Goal: Task Accomplishment & Management: Complete application form

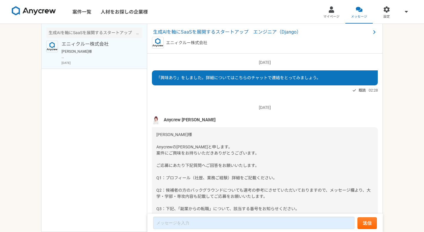
scroll to position [76, 0]
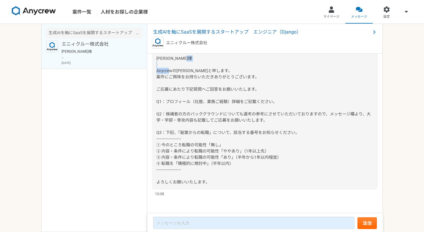
drag, startPoint x: 157, startPoint y: 71, endPoint x: 183, endPoint y: 71, distance: 26.5
click at [183, 71] on span "[PERSON_NAME]様 Anycrewの[PERSON_NAME]と申します。 案件にご興味をお持ちいただきありがとうございます。 ご応募にあたり下記質…" at bounding box center [263, 120] width 214 height 128
copy span "Anycrewの[PERSON_NAME]"
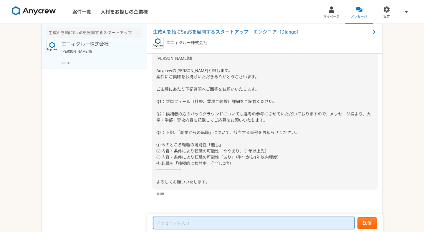
click at [189, 221] on textarea at bounding box center [253, 223] width 201 height 12
paste textarea "Anycrewの[PERSON_NAME]"
click at [177, 224] on textarea "Anycrewの[PERSON_NAME]" at bounding box center [253, 223] width 201 height 12
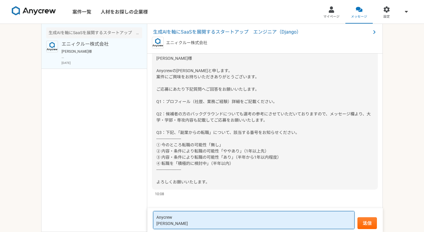
click at [182, 222] on textarea "Anycrew [PERSON_NAME]" at bounding box center [253, 220] width 201 height 18
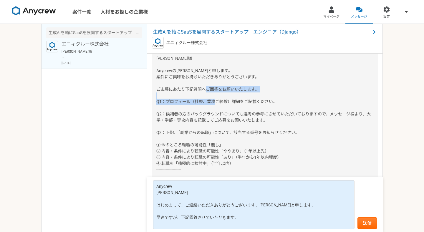
drag, startPoint x: 156, startPoint y: 102, endPoint x: 299, endPoint y: 104, distance: 143.4
click at [299, 104] on div "[PERSON_NAME]様 Anycrewの[PERSON_NAME]と申します。 案件にご興味をお持ちいただきありがとうございます。 ご応募にあたり下記質…" at bounding box center [265, 120] width 226 height 139
copy span "Q1：プロフィール（社歴、業務ご経験）詳細をご記載ください。"
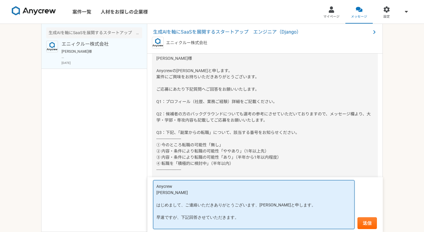
click at [198, 223] on textarea "Anycrew [PERSON_NAME] はじめまして、ご連絡いただきありがとうございます、[PERSON_NAME]と申します。 早速ですが、下記回答させ…" at bounding box center [253, 204] width 201 height 49
paste textarea "Q1：プロフィール（社歴、業務ご経験）詳細をご記載ください。"
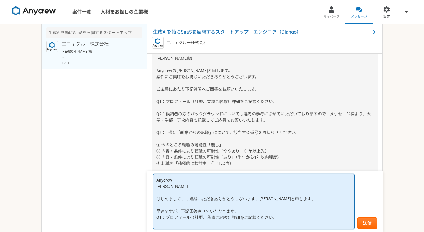
scroll to position [1, 0]
paste textarea "2520l66i～9437d96s ametconse adipiscingelitseddo 1132e32t～9023i96u laboreetd mag…"
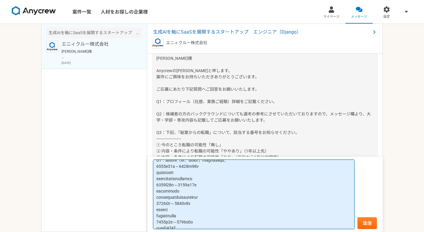
scroll to position [44, 0]
click at [243, 178] on textarea at bounding box center [253, 194] width 201 height 69
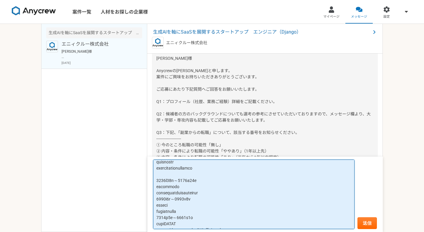
scroll to position [54, 0]
click at [249, 193] on textarea at bounding box center [253, 194] width 201 height 69
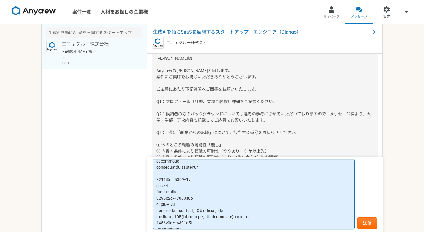
scroll to position [78, 0]
click at [218, 191] on textarea at bounding box center [253, 194] width 201 height 69
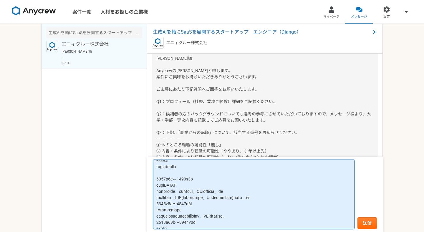
scroll to position [117, 0]
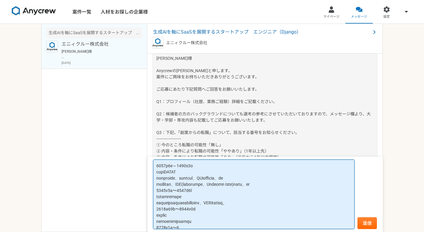
click at [294, 186] on textarea at bounding box center [253, 194] width 201 height 69
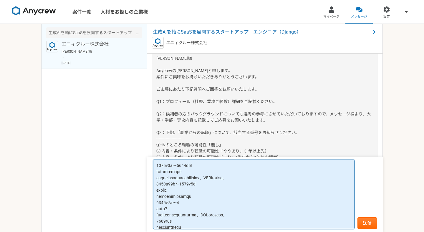
scroll to position [151, 0]
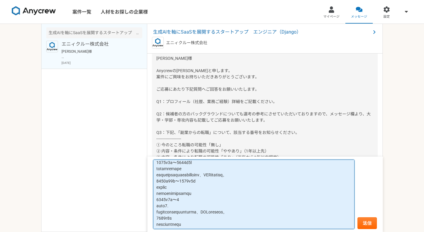
click at [293, 175] on textarea at bounding box center [253, 194] width 201 height 69
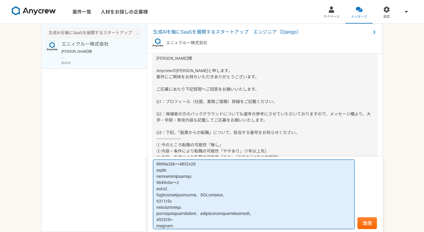
scroll to position [175, 0]
click at [261, 178] on textarea at bounding box center [253, 194] width 201 height 69
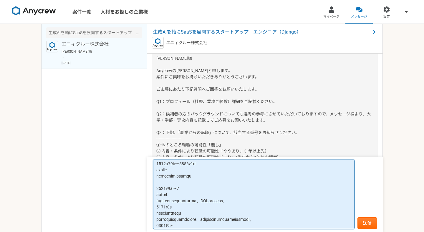
scroll to position [197, 0]
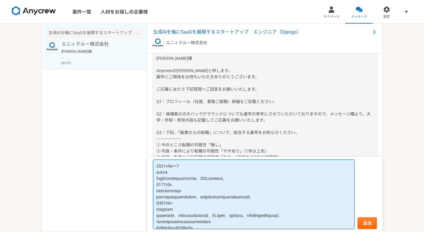
click at [285, 179] on textarea at bounding box center [253, 194] width 201 height 69
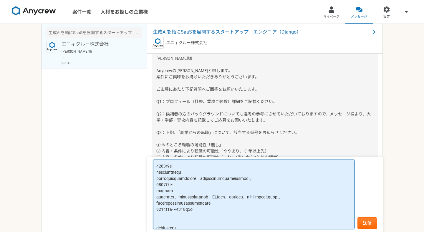
scroll to position [223, 0]
click at [332, 180] on textarea at bounding box center [253, 194] width 201 height 69
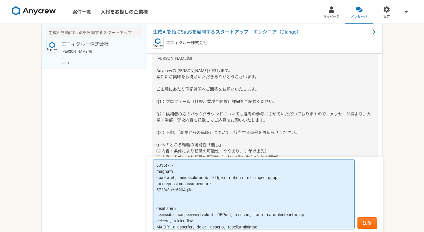
scroll to position [248, 0]
click at [280, 190] on textarea at bounding box center [253, 194] width 201 height 69
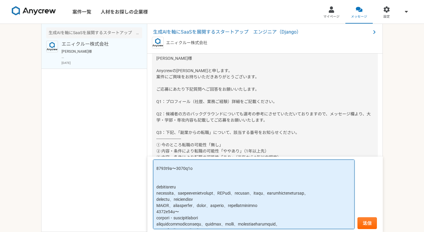
scroll to position [276, 0]
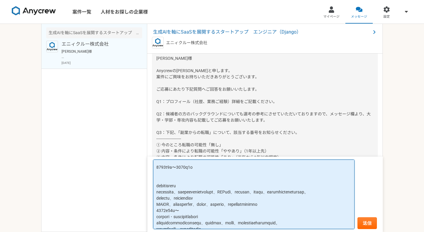
click at [188, 186] on textarea at bounding box center [253, 194] width 201 height 69
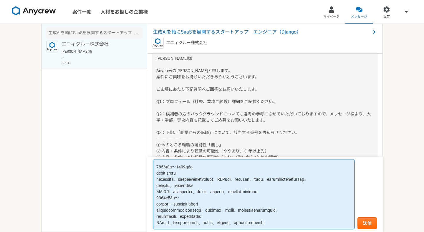
scroll to position [307, 0]
click at [344, 174] on textarea at bounding box center [253, 194] width 201 height 69
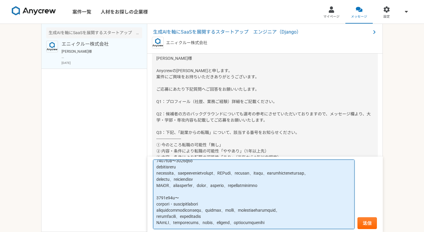
scroll to position [314, 0]
click at [282, 223] on textarea at bounding box center [253, 194] width 201 height 69
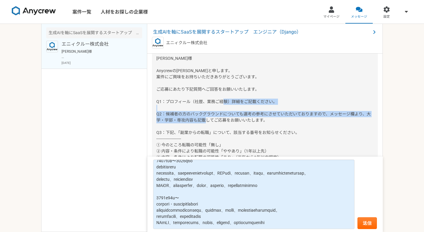
drag, startPoint x: 157, startPoint y: 114, endPoint x: 268, endPoint y: 122, distance: 111.3
click at [268, 122] on div "[PERSON_NAME]様 Anycrewの[PERSON_NAME]と申します。 案件にご興味をお持ちいただきありがとうございます。 ご応募にあたり下記質…" at bounding box center [265, 120] width 226 height 139
copy span "Q2：候補者の方のバックグラウンドについても選考の参考にさせていただいておりますので、メッセージ欄より、大学・学部・専攻内容も記載してご応募をお願いいたします。"
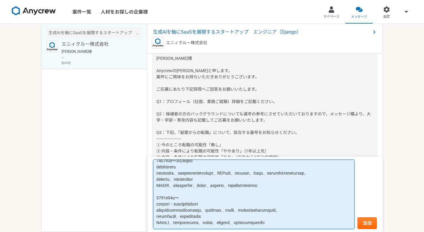
click at [189, 224] on textarea at bounding box center [253, 194] width 201 height 69
paste textarea "Q2：候補者の方のバックグラウンドについても選考の参考にさせていただいておりますので、メッセージ欄より、大学・学部・専攻内容も記載してご応募をお願いいたします。"
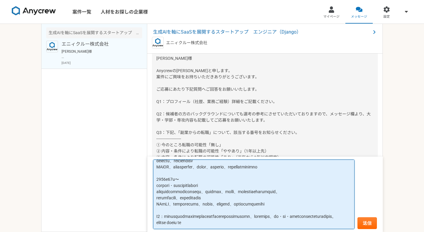
scroll to position [335, 0]
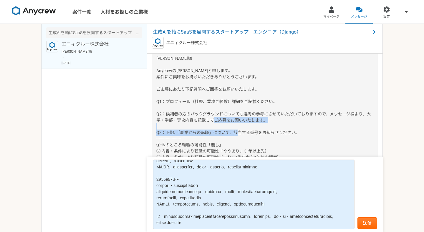
drag, startPoint x: 157, startPoint y: 132, endPoint x: 310, endPoint y: 134, distance: 153.4
click at [310, 134] on div "[PERSON_NAME]様 Anycrewの[PERSON_NAME]と申します。 案件にご興味をお持ちいただきありがとうございます。 ご応募にあたり下記質…" at bounding box center [265, 120] width 226 height 139
copy span "Q3：下記、「副業からの転職」について、該当する番号をお知らせください。"
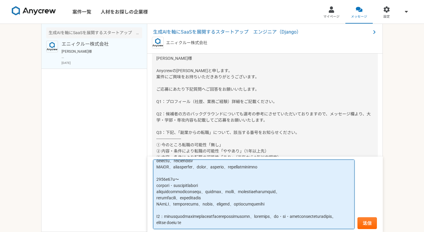
click at [197, 227] on textarea at bounding box center [253, 194] width 201 height 69
paste textarea "Q3：下記、「副業からの転職」について、該当する番号をお知らせください。"
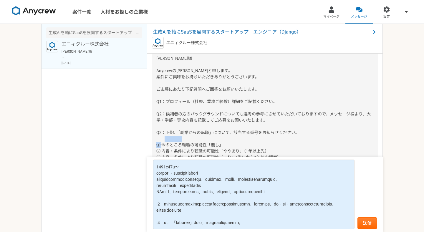
drag, startPoint x: 156, startPoint y: 144, endPoint x: 237, endPoint y: 144, distance: 81.0
click at [237, 144] on div "[PERSON_NAME]様 Anycrewの[PERSON_NAME]と申します。 案件にご興味をお持ちいただきありがとうございます。 ご応募にあたり下記質…" at bounding box center [265, 120] width 226 height 139
copy span "① 今のところ転職の可能性「無し」"
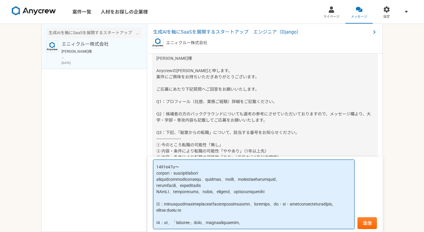
click at [306, 226] on textarea at bounding box center [253, 194] width 201 height 69
paste textarea "① 今のところ転職の可能性「無し」"
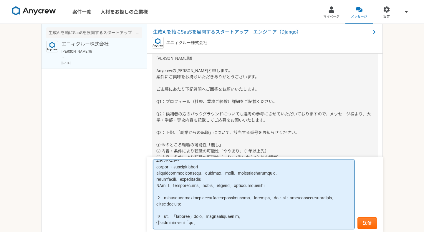
scroll to position [354, 0]
type textarea "Loremip dolo sitame、consecteturadipis、elitsed。 doeiu、temporincidid。 U3：labore（e…"
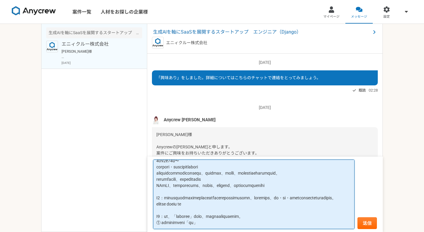
scroll to position [76, 0]
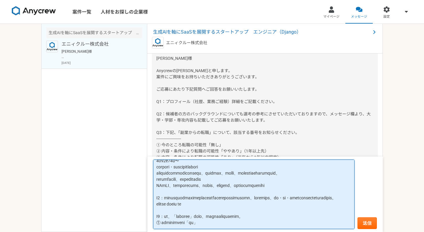
click at [209, 209] on textarea at bounding box center [253, 194] width 201 height 69
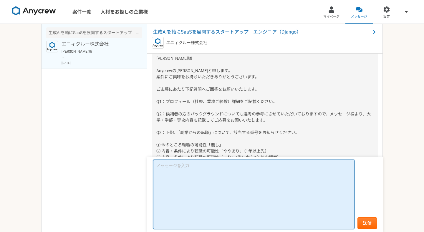
scroll to position [0, 0]
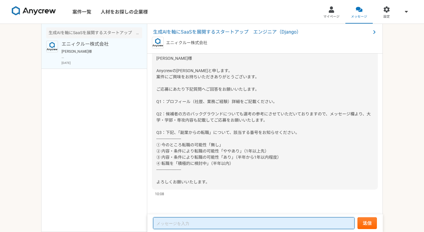
paste textarea "Loremip dolo sitame、consecteturadipis、elitsed。 doeiu、temporincidid。 U3：labore（e…"
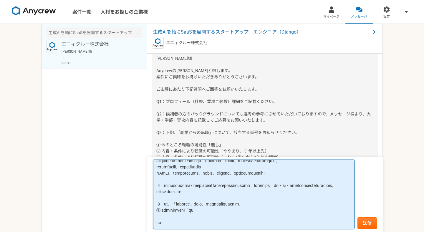
click at [205, 183] on textarea at bounding box center [253, 194] width 201 height 69
click at [176, 225] on textarea at bounding box center [253, 194] width 201 height 69
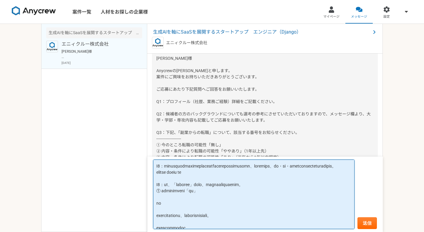
scroll to position [382, 0]
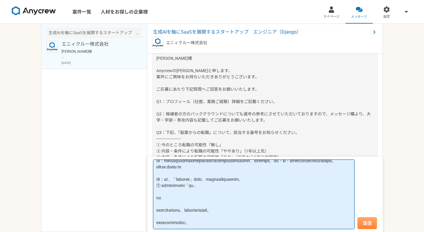
type textarea "Loremip dolo sitame、consecteturadipis、elitsed。 doeiu、temporincidid。 U3：labore（e…"
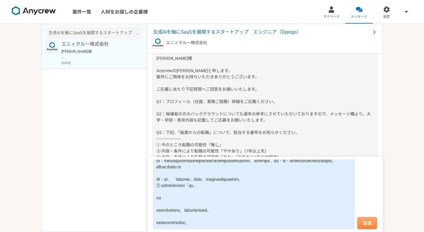
click at [371, 224] on button "送信" at bounding box center [366, 223] width 19 height 12
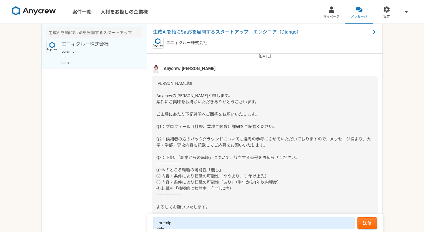
scroll to position [0, 0]
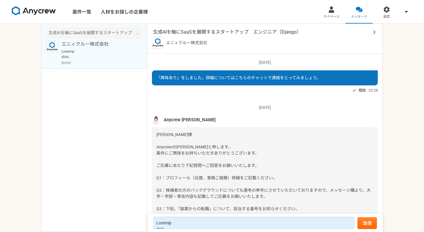
click at [226, 32] on span "生成AIを軸にSaaSを展開するスタートアップ　エンジニア（Django）" at bounding box center [262, 32] width 218 height 7
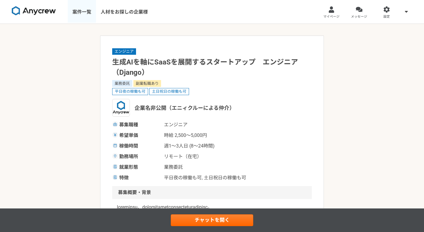
click at [84, 15] on link "案件一覧" at bounding box center [82, 12] width 28 height 24
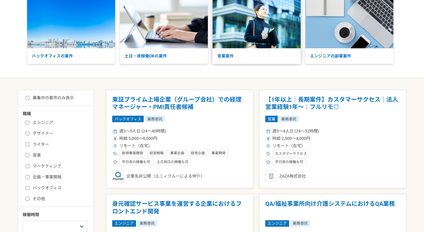
scroll to position [79, 0]
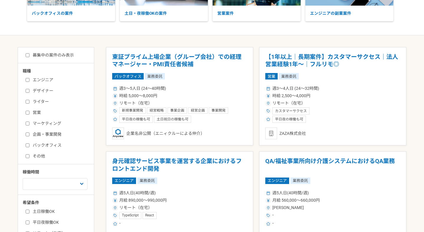
click at [46, 78] on label "エンジニア" at bounding box center [60, 80] width 68 height 6
click at [29, 78] on input "エンジニア" at bounding box center [28, 80] width 4 height 4
checkbox input "true"
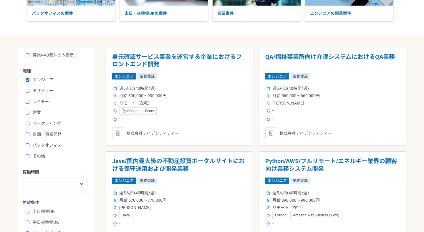
click at [46, 55] on label "募集中の案件のみ表示" at bounding box center [50, 55] width 48 height 6
click at [29, 55] on input "募集中の案件のみ表示" at bounding box center [28, 55] width 4 height 4
checkbox input "true"
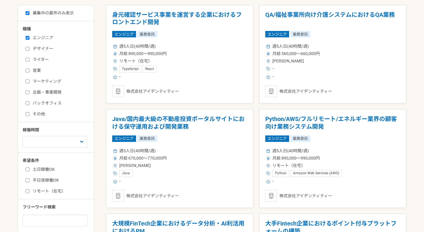
scroll to position [130, 0]
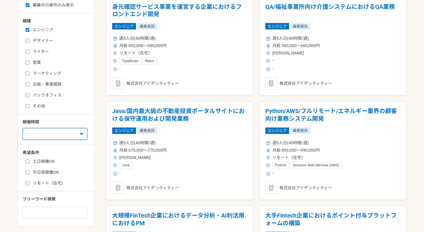
click at [72, 131] on select "週1人日（8時間）以下 週2人日（16時間）以下 週3人日（24時間）以下 週4人日（32時間）以下 週5人日（40時間）以下" at bounding box center [55, 134] width 65 height 12
click at [23, 128] on select "週1人日（8時間）以下 週2人日（16時間）以下 週3人日（24時間）以下 週4人日（32時間）以下 週5人日（40時間）以下" at bounding box center [55, 134] width 65 height 12
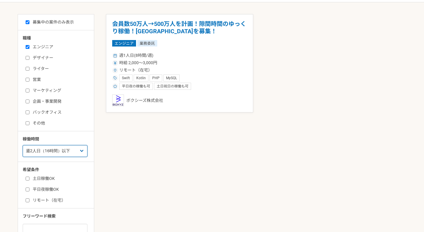
scroll to position [139, 0]
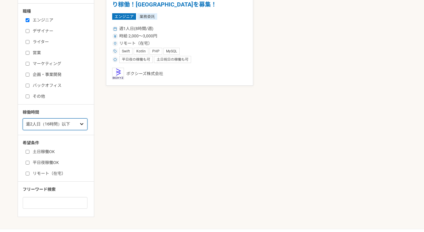
click at [72, 123] on select "週1人日（8時間）以下 週2人日（16時間）以下 週3人日（24時間）以下 週4人日（32時間）以下 週5人日（40時間）以下" at bounding box center [55, 124] width 65 height 12
select select "3"
click at [23, 118] on select "週1人日（8時間）以下 週2人日（16時間）以下 週3人日（24時間）以下 週4人日（32時間）以下 週5人日（40時間）以下" at bounding box center [55, 124] width 65 height 12
